Goal: Use online tool/utility: Utilize a website feature to perform a specific function

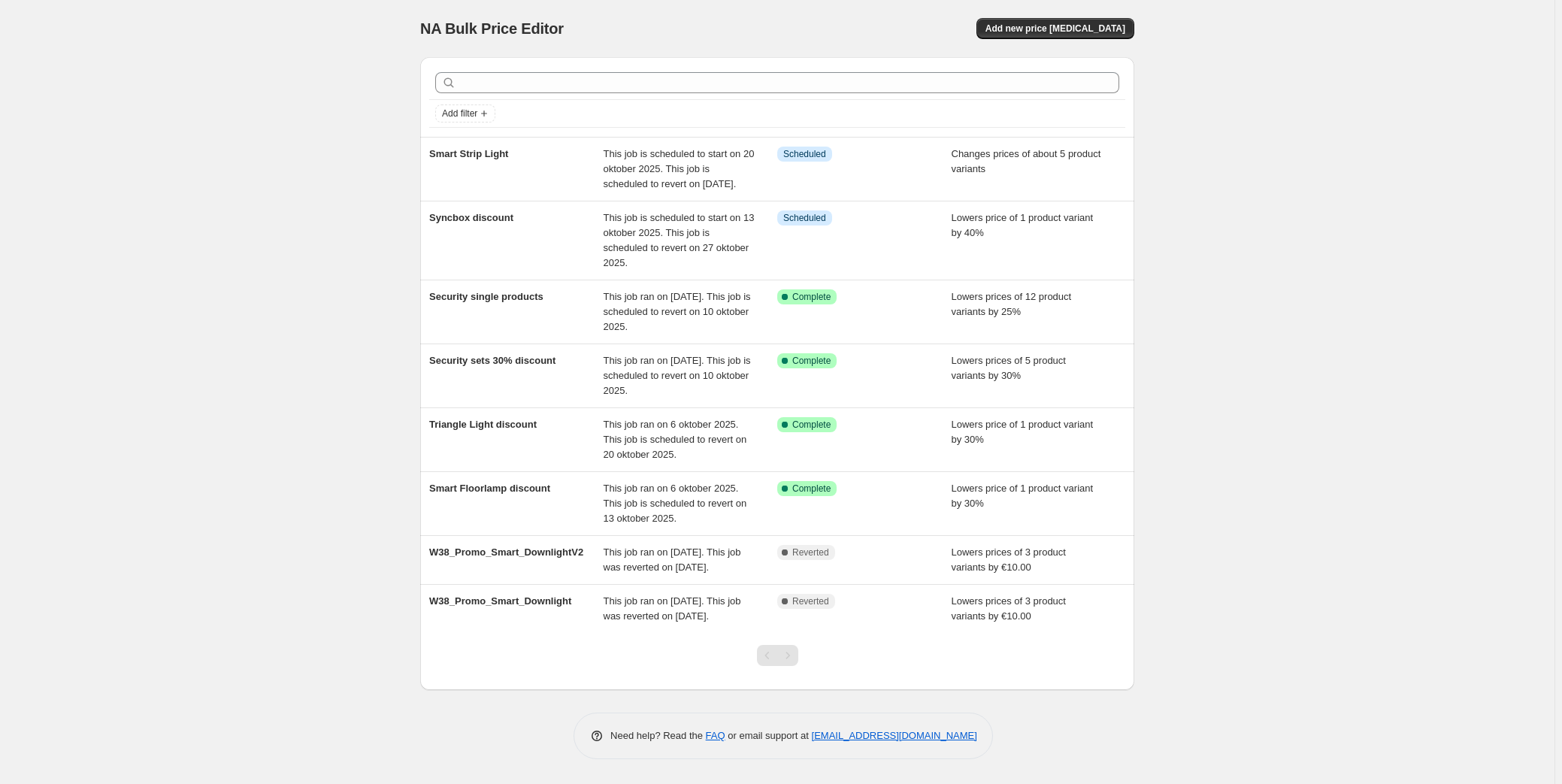
click at [1275, 404] on div "NA Bulk Price Editor. This page is ready NA Bulk Price Editor Add new price cha…" at bounding box center [777, 392] width 1554 height 784
click at [185, 91] on div "NA Bulk Price Editor. This page is ready NA Bulk Price Editor Add new price cha…" at bounding box center [777, 392] width 1554 height 784
click at [178, 228] on div "NA Bulk Price Editor. This page is ready NA Bulk Price Editor Add new price cha…" at bounding box center [777, 392] width 1554 height 784
